Goal: Task Accomplishment & Management: Complete application form

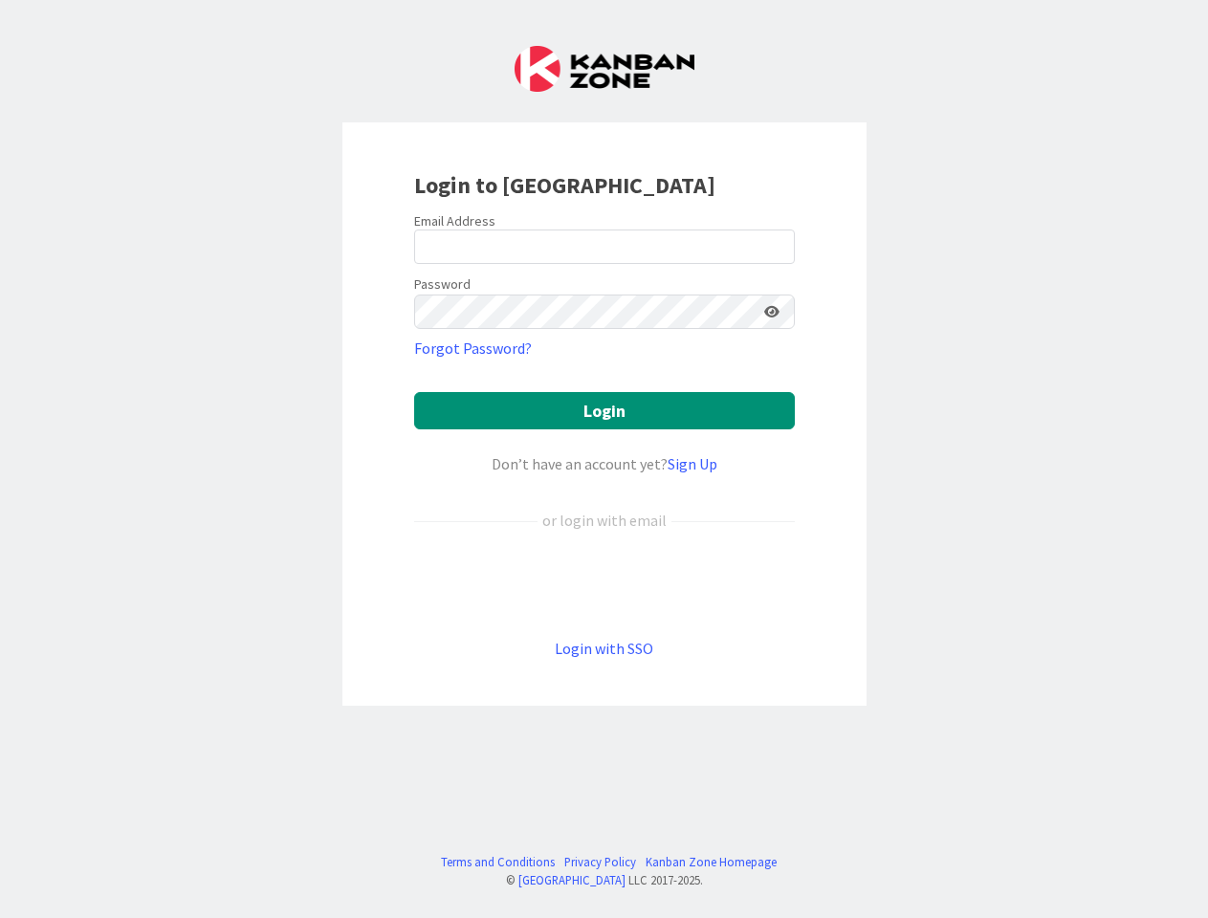
click at [603, 459] on div "Don’t have an account yet? Sign Up" at bounding box center [604, 463] width 381 height 23
click at [772, 312] on icon at bounding box center [771, 311] width 15 height 13
click at [604, 410] on button "Login" at bounding box center [604, 410] width 381 height 37
